Goal: Task Accomplishment & Management: Complete application form

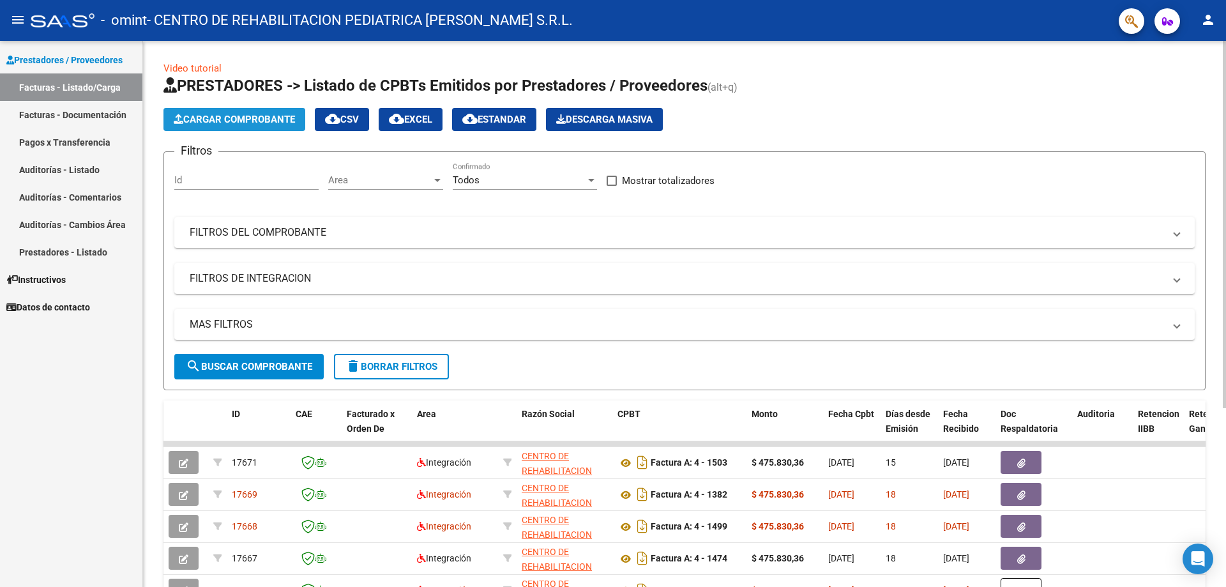
click at [262, 114] on span "Cargar Comprobante" at bounding box center [234, 119] width 121 height 11
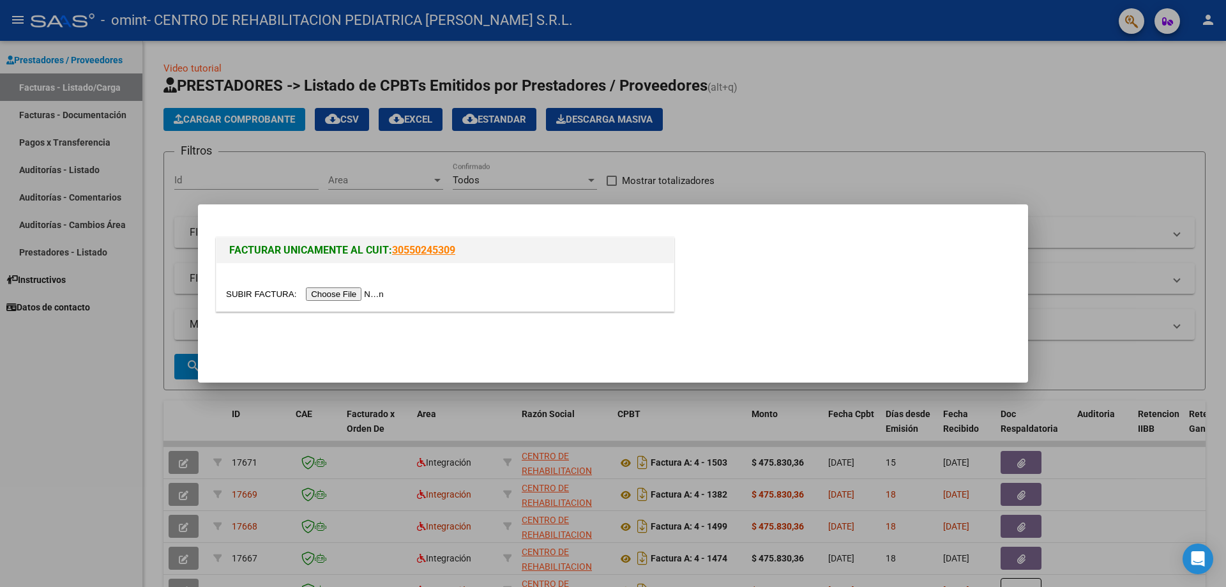
click at [363, 287] on input "file" at bounding box center [307, 293] width 162 height 13
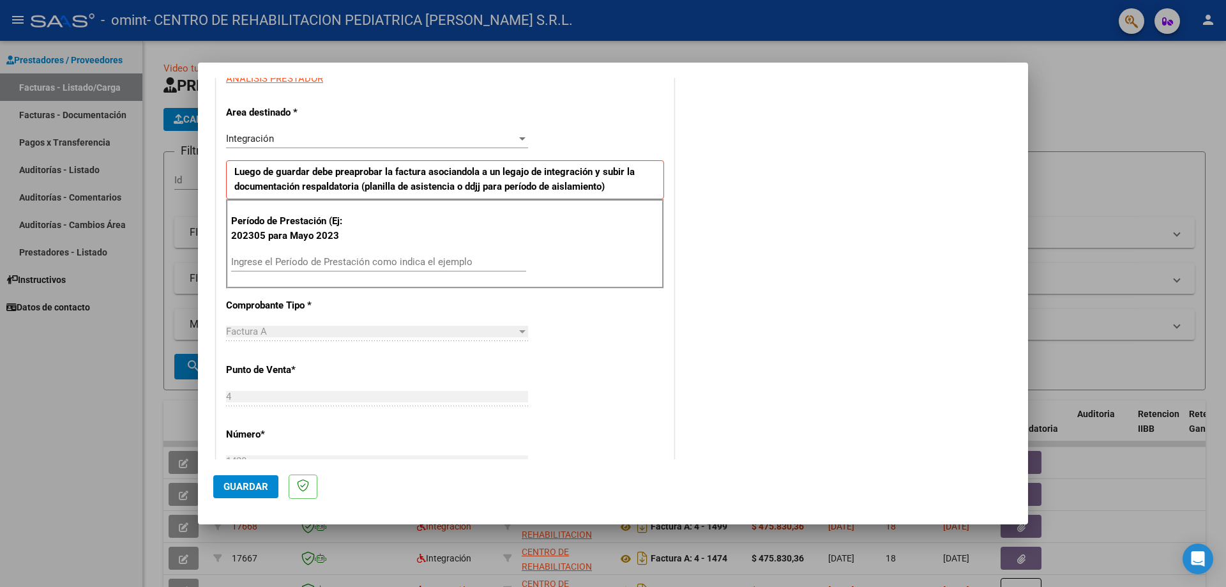
scroll to position [255, 0]
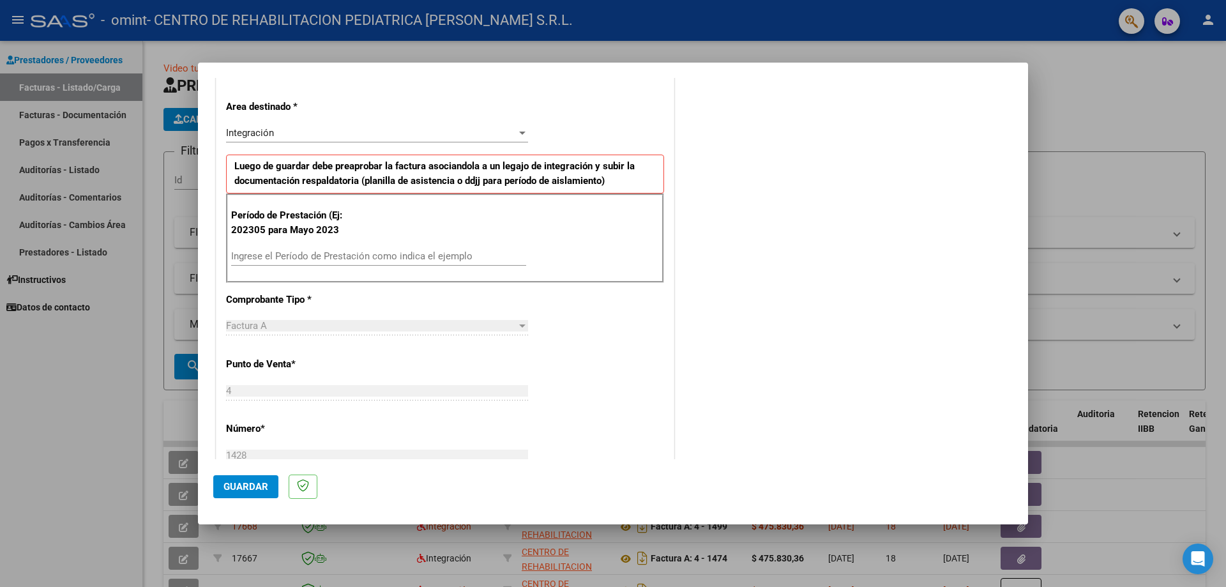
click at [326, 250] on div "Ingrese el Período de Prestación como indica el ejemplo" at bounding box center [378, 255] width 295 height 19
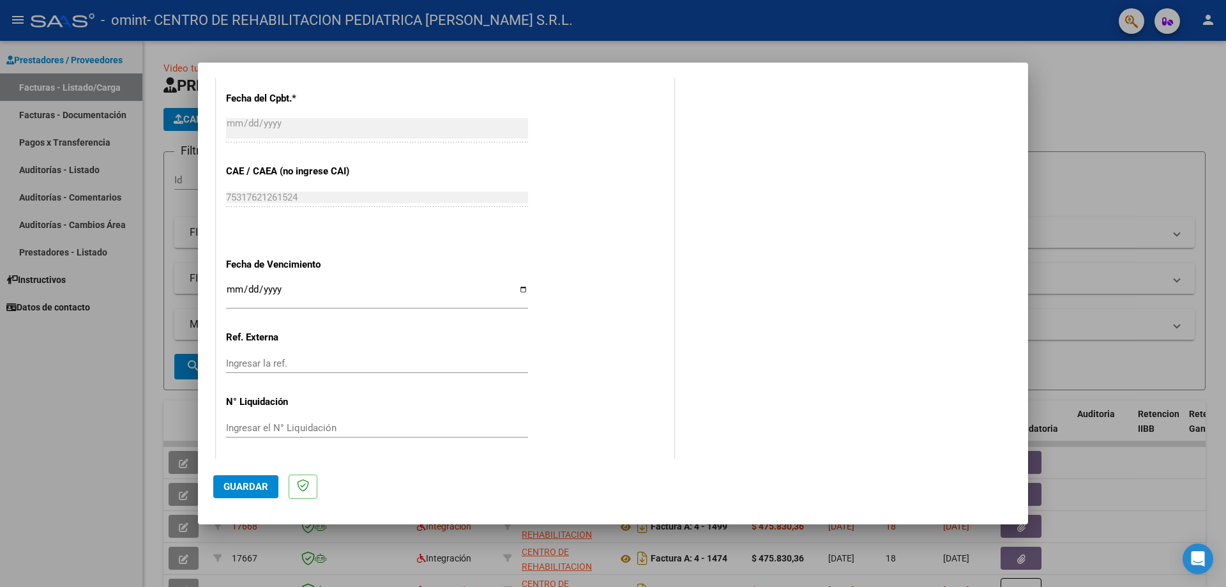
scroll to position [718, 0]
type input "202507"
click at [519, 289] on input "Ingresar la fecha" at bounding box center [377, 291] width 302 height 20
type input "[DATE]"
click at [250, 488] on span "Guardar" at bounding box center [245, 486] width 45 height 11
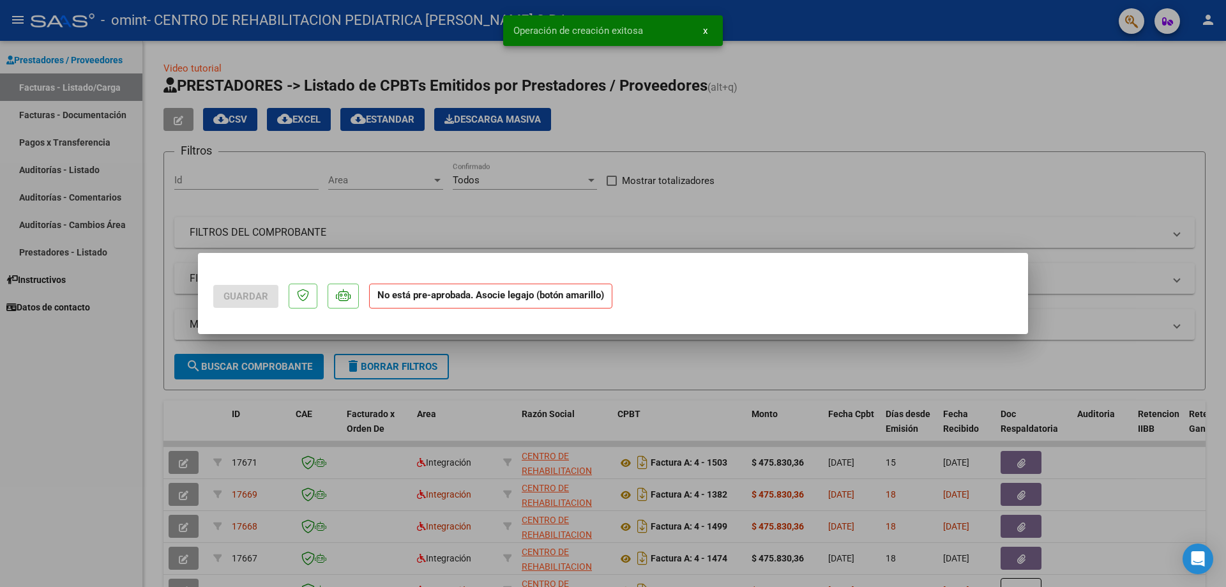
scroll to position [0, 0]
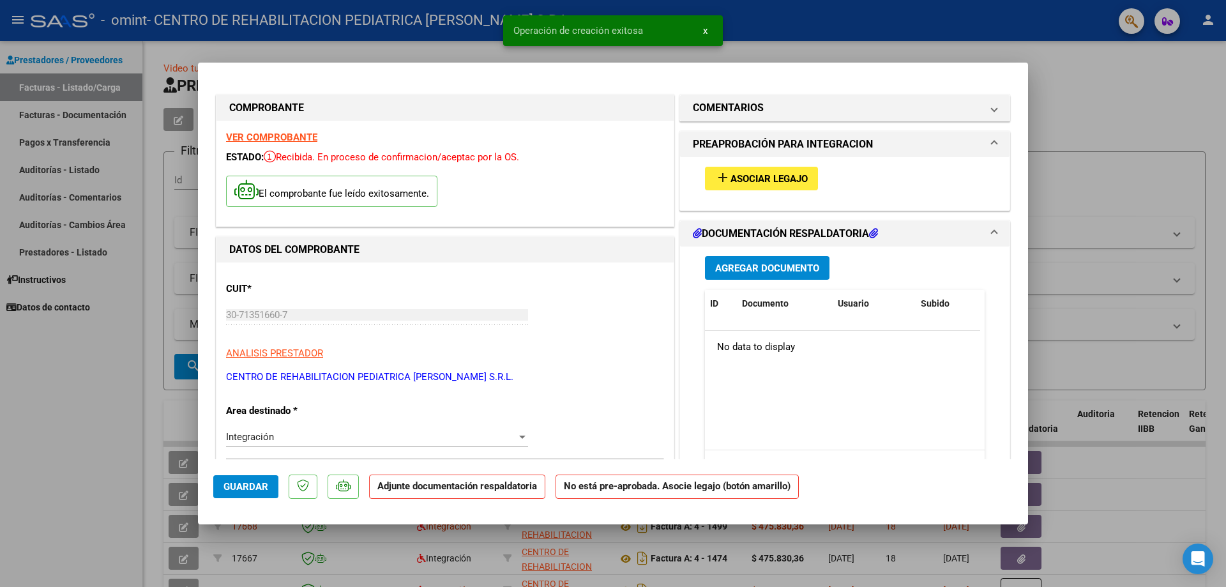
click at [756, 174] on span "Asociar Legajo" at bounding box center [768, 178] width 77 height 11
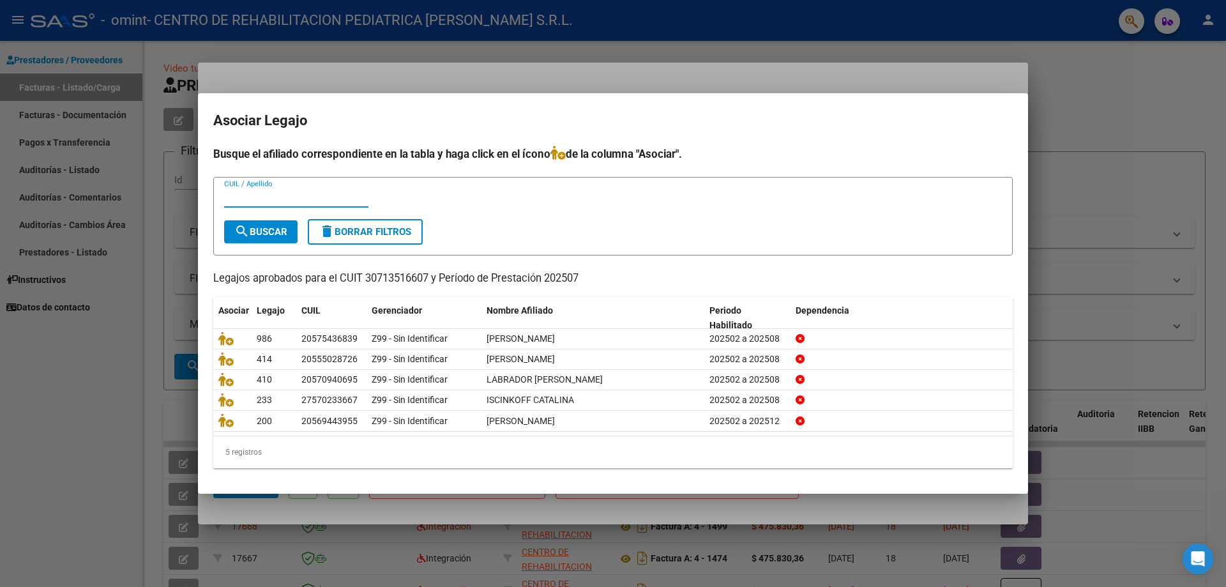
click at [587, 106] on mat-dialog-container "Asociar Legajo Busque el afiliado correspondiente en la tabla y haga click en e…" at bounding box center [613, 293] width 830 height 400
click at [593, 99] on mat-dialog-container "Asociar Legajo Busque el afiliado correspondiente en la tabla y haga click en e…" at bounding box center [613, 293] width 830 height 400
click at [636, 286] on div "Busque el afiliado correspondiente en la tabla y haga click en el ícono de la c…" at bounding box center [612, 307] width 799 height 322
click at [283, 100] on mat-dialog-container "Asociar Legajo Busque el afiliado correspondiente en la tabla y haga click en e…" at bounding box center [613, 293] width 830 height 400
click at [266, 114] on h2 "Asociar Legajo" at bounding box center [612, 121] width 799 height 24
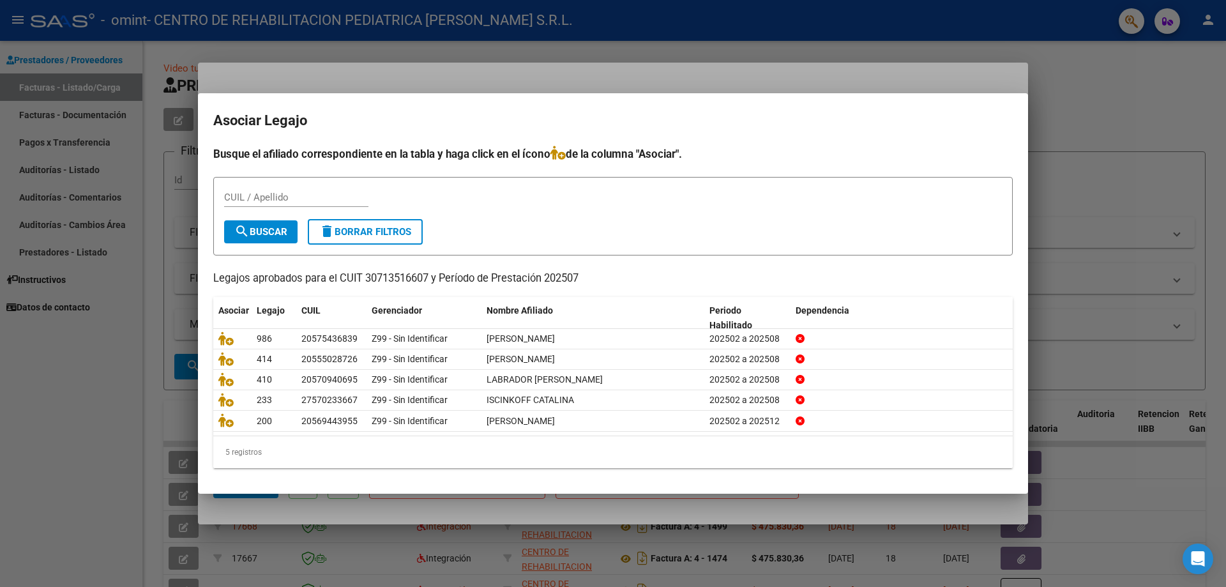
click at [276, 218] on form "CUIL / Apellido search Buscar delete Borrar Filtros" at bounding box center [612, 216] width 799 height 79
click at [357, 230] on span "delete Borrar Filtros" at bounding box center [365, 231] width 92 height 11
drag, startPoint x: 627, startPoint y: 113, endPoint x: 689, endPoint y: 94, distance: 65.2
click at [631, 112] on h2 "Asociar Legajo" at bounding box center [612, 121] width 799 height 24
drag, startPoint x: 841, startPoint y: 84, endPoint x: 891, endPoint y: 75, distance: 50.6
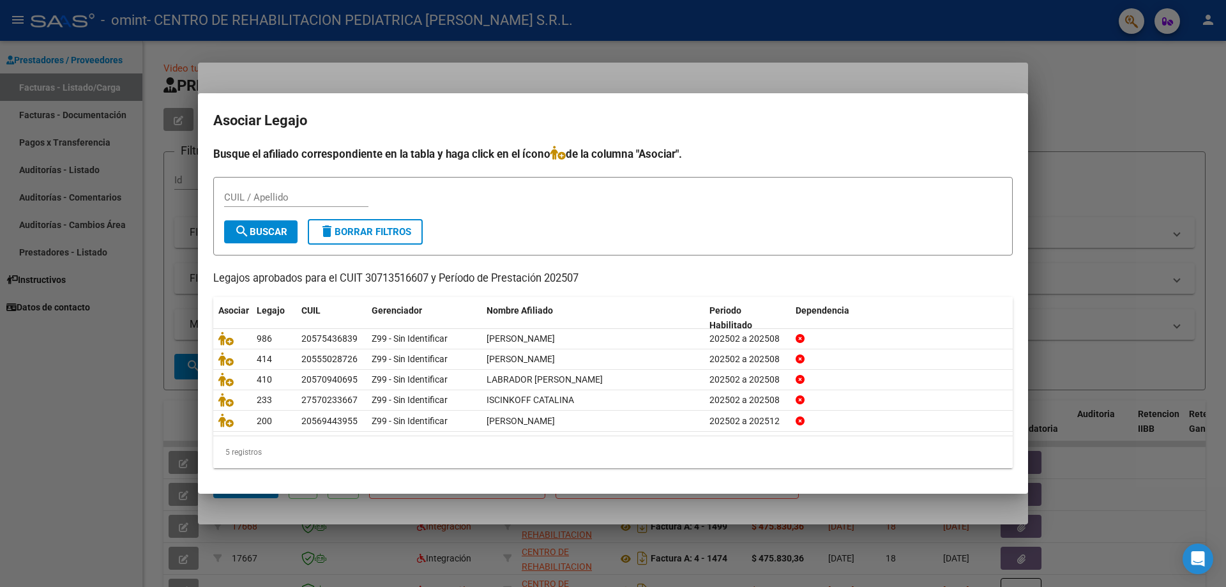
click at [842, 84] on div at bounding box center [613, 293] width 1226 height 587
click at [891, 75] on mat-dialog-container "COMPROBANTE VER COMPROBANTE ESTADO: Recibida. En proceso de confirmacion/acepta…" at bounding box center [613, 294] width 830 height 462
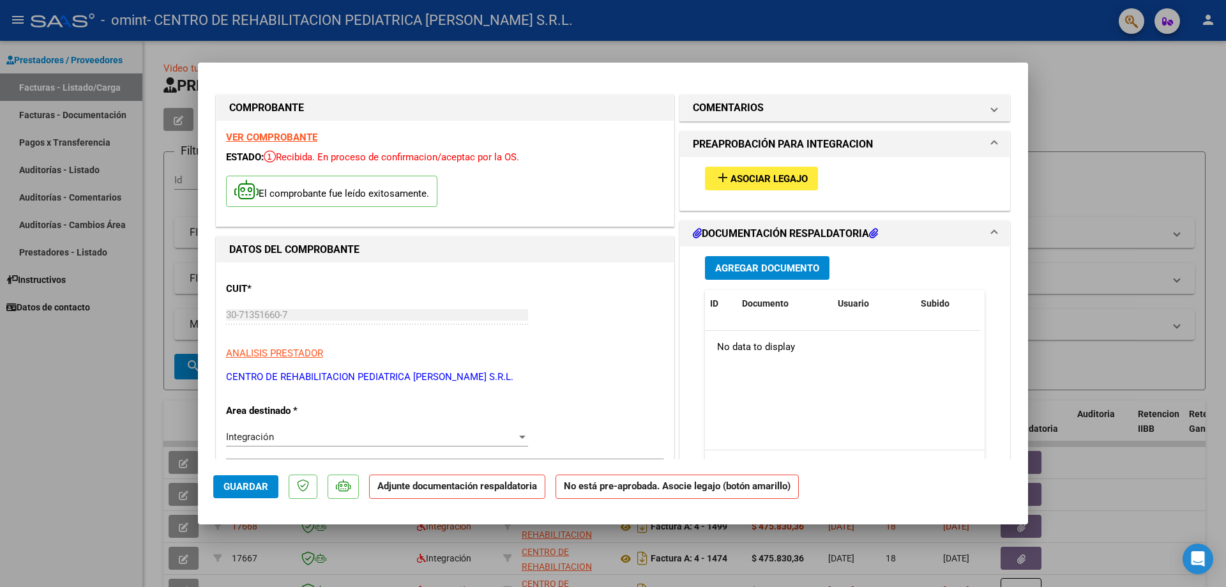
click at [1087, 103] on div at bounding box center [613, 293] width 1226 height 587
type input "$ 0,00"
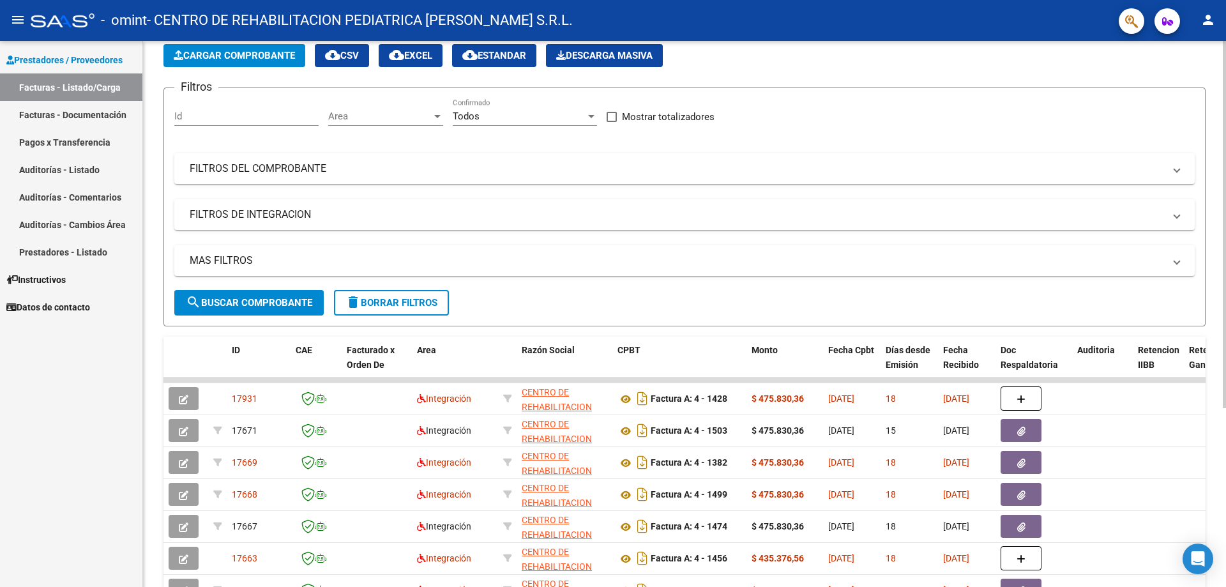
scroll to position [128, 0]
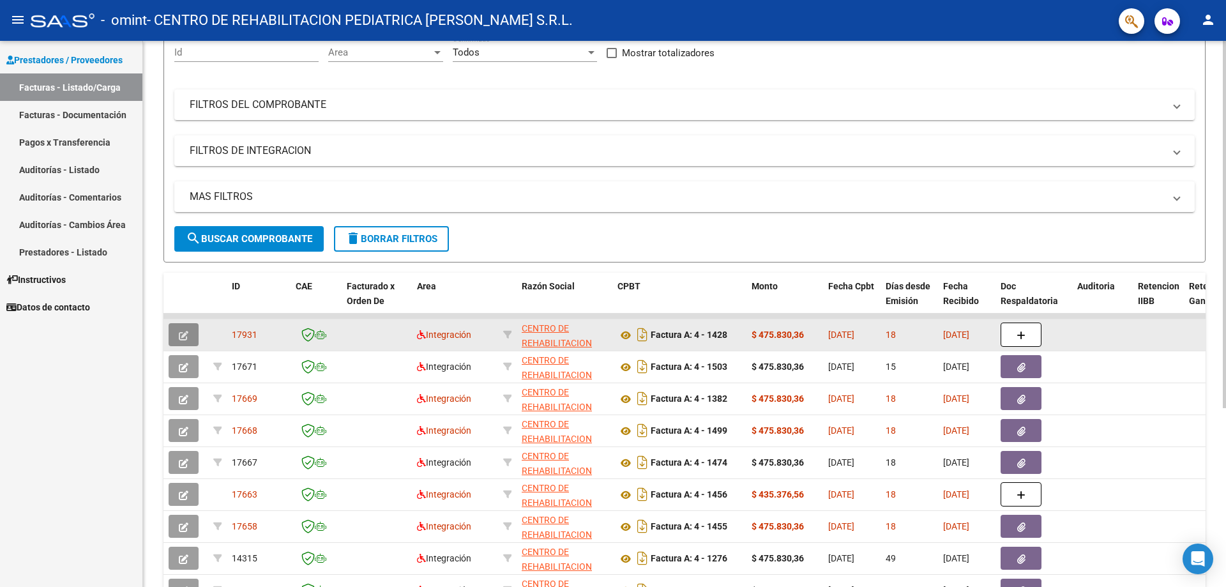
click at [183, 337] on icon "button" at bounding box center [184, 336] width 10 height 10
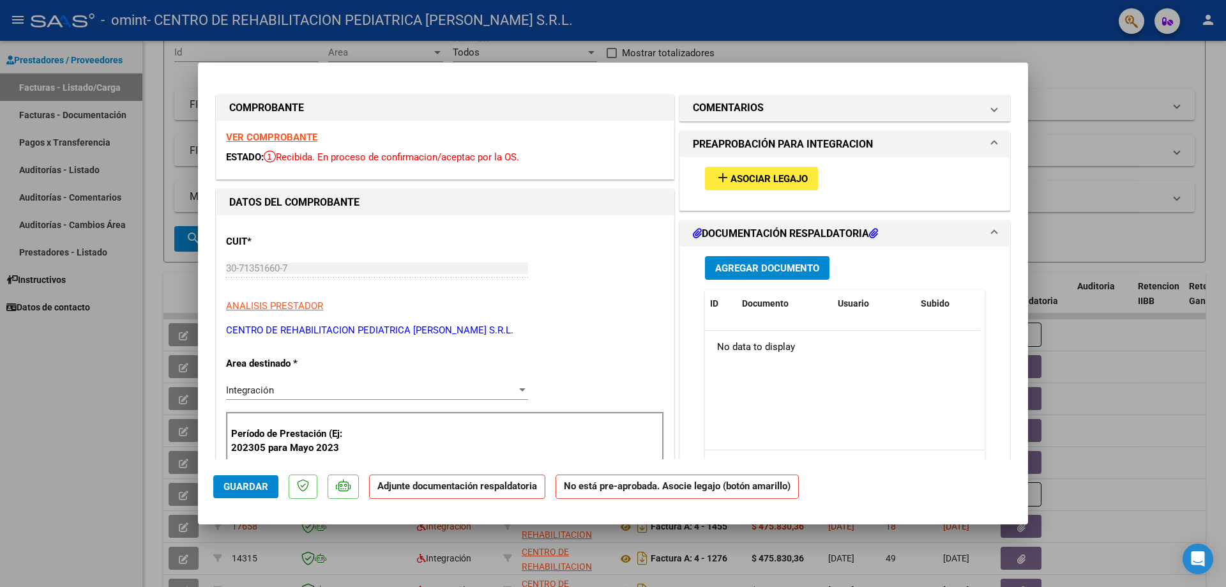
click at [1088, 144] on div at bounding box center [613, 293] width 1226 height 587
type input "$ 0,00"
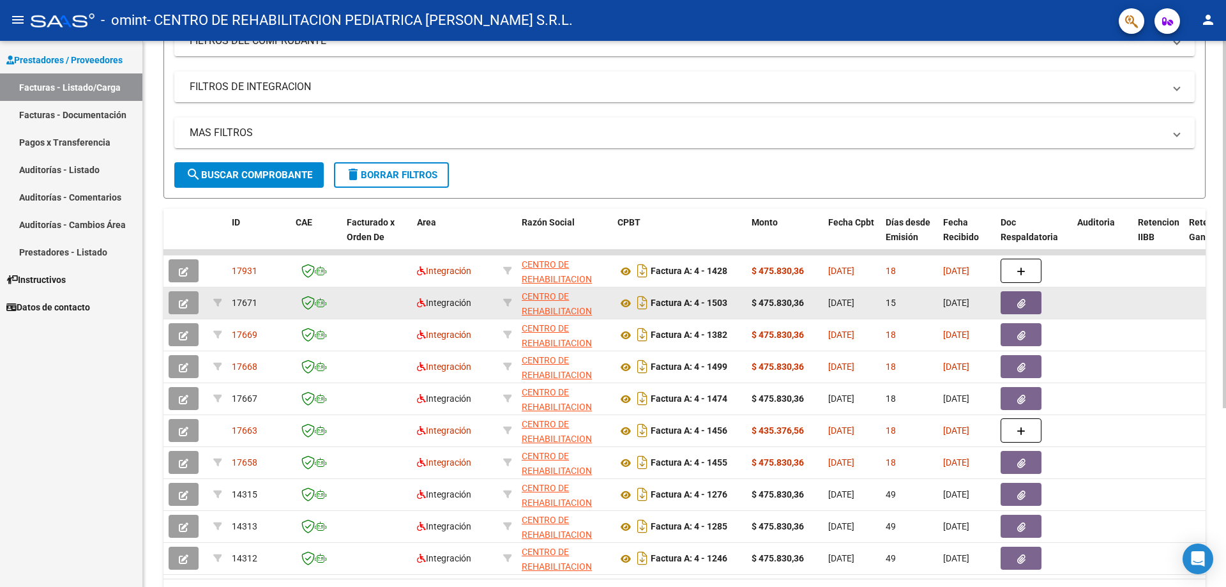
scroll to position [255, 0]
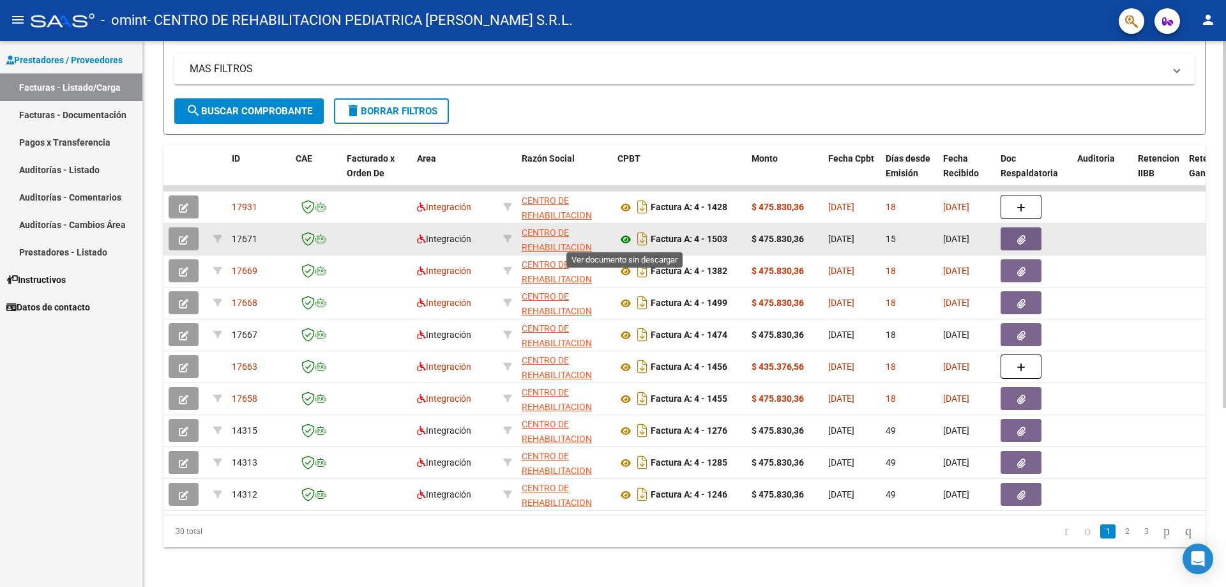
click at [628, 238] on icon at bounding box center [625, 239] width 17 height 15
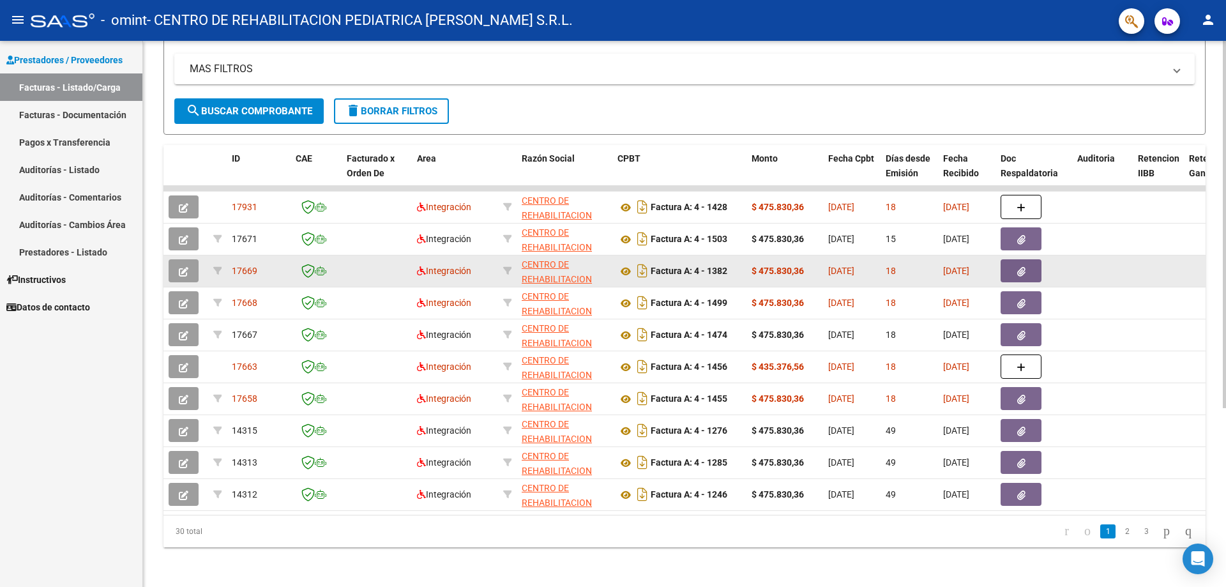
click at [183, 267] on icon "button" at bounding box center [184, 272] width 10 height 10
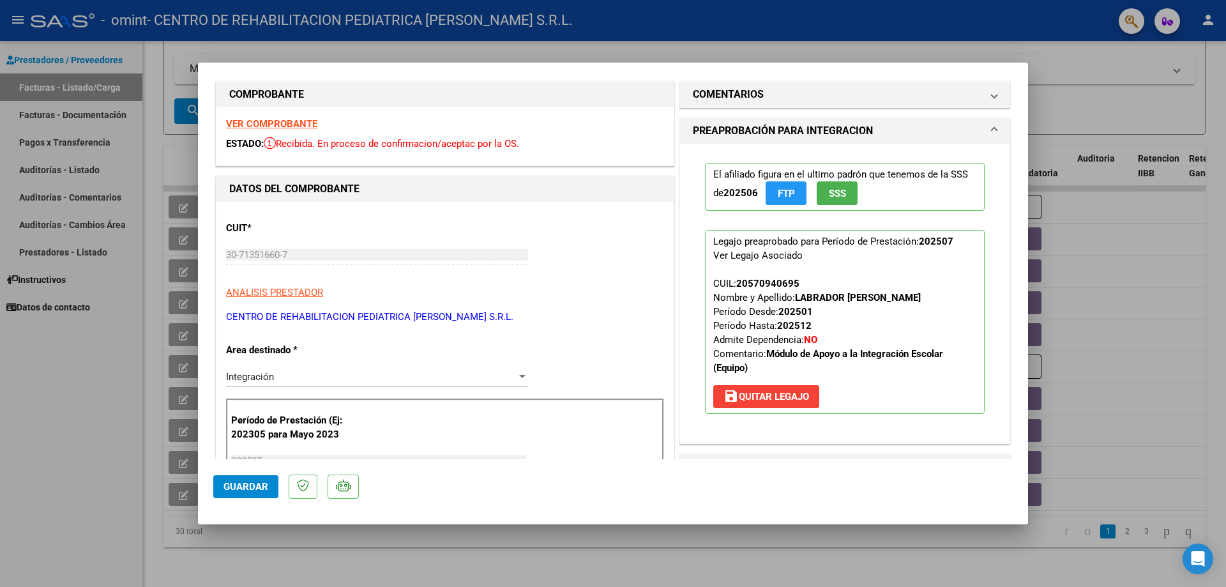
scroll to position [0, 0]
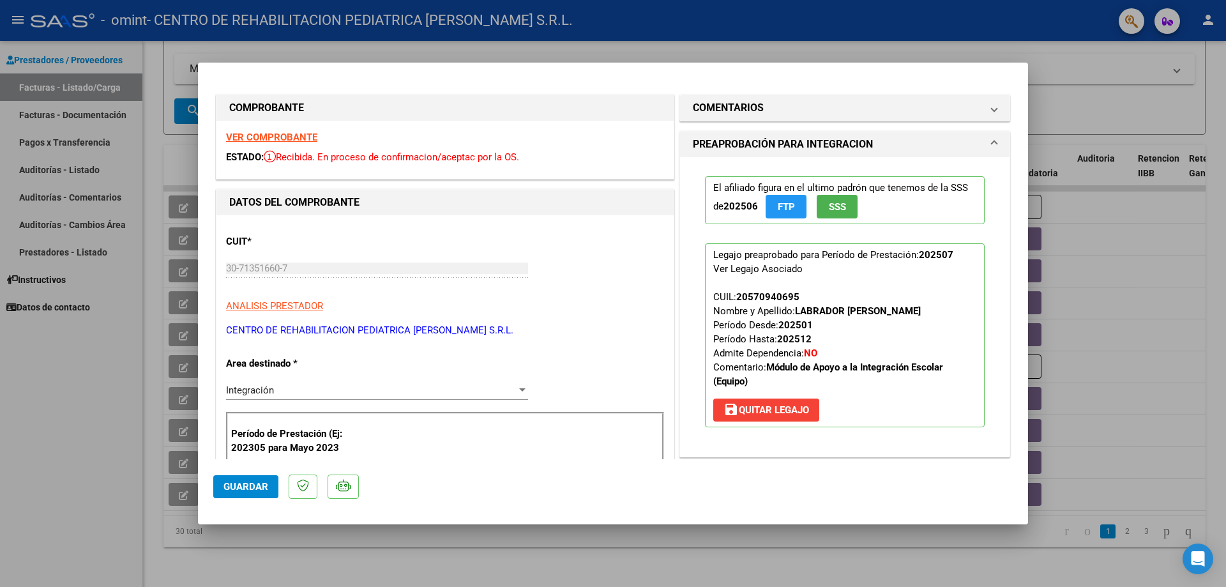
click at [1154, 98] on div at bounding box center [613, 293] width 1226 height 587
type input "$ 0,00"
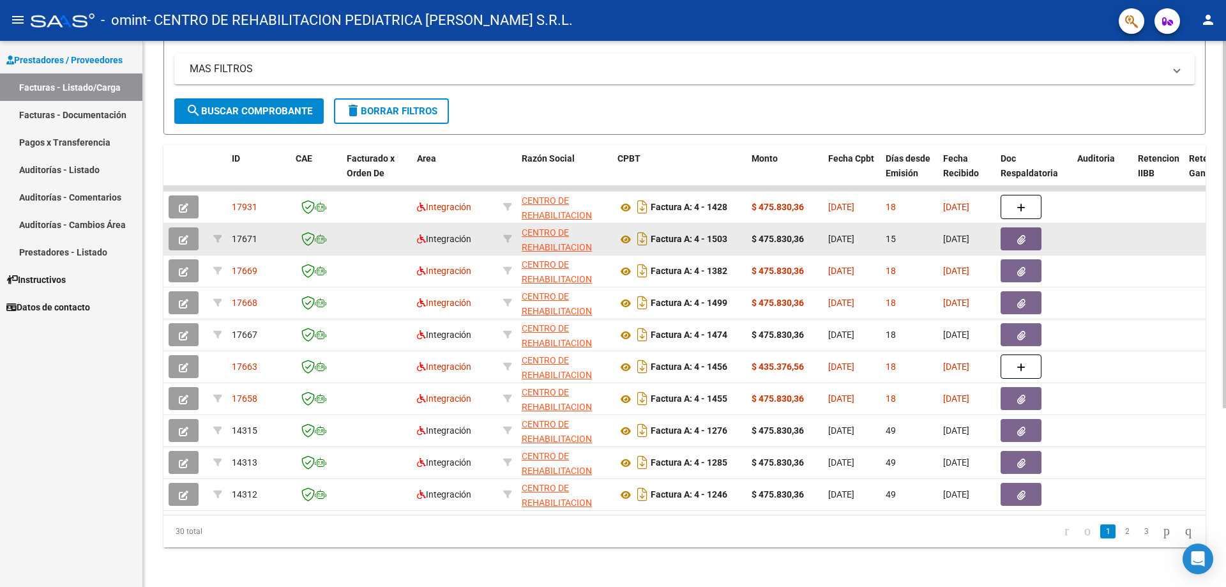
click at [183, 241] on icon "button" at bounding box center [184, 240] width 10 height 10
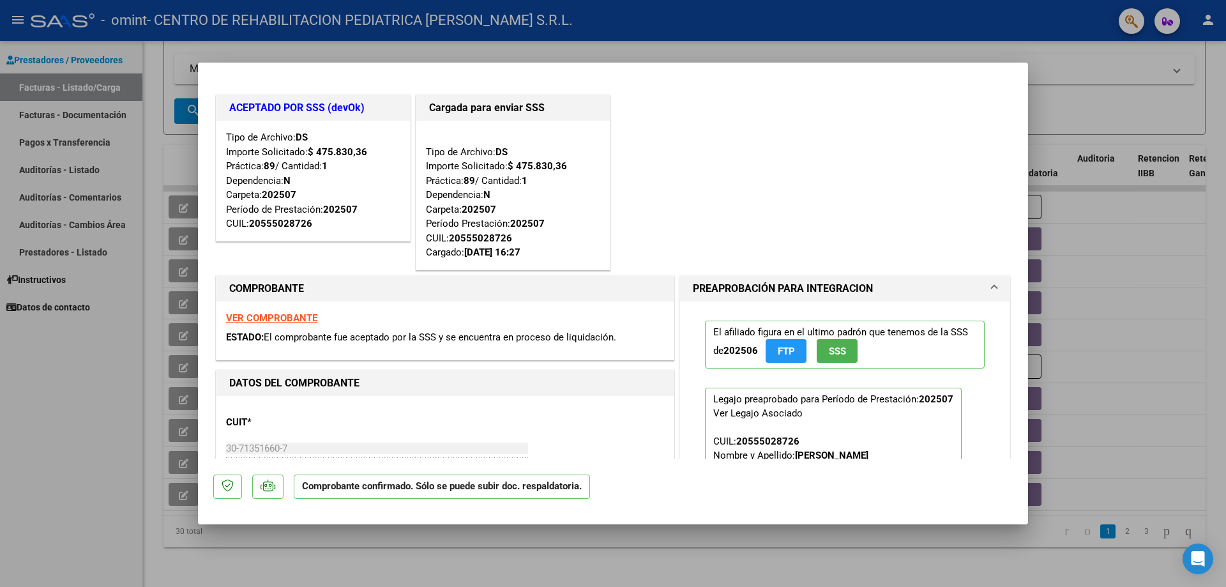
click at [1048, 71] on div at bounding box center [613, 293] width 1226 height 587
type input "$ 0,00"
